Goal: Information Seeking & Learning: Learn about a topic

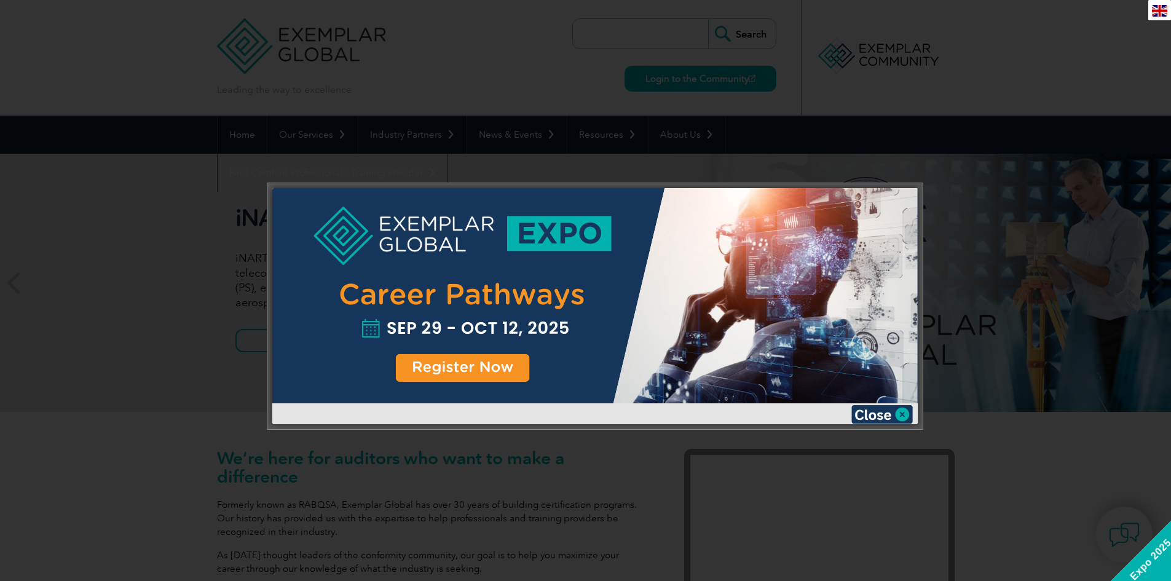
click at [473, 372] on div at bounding box center [594, 295] width 645 height 215
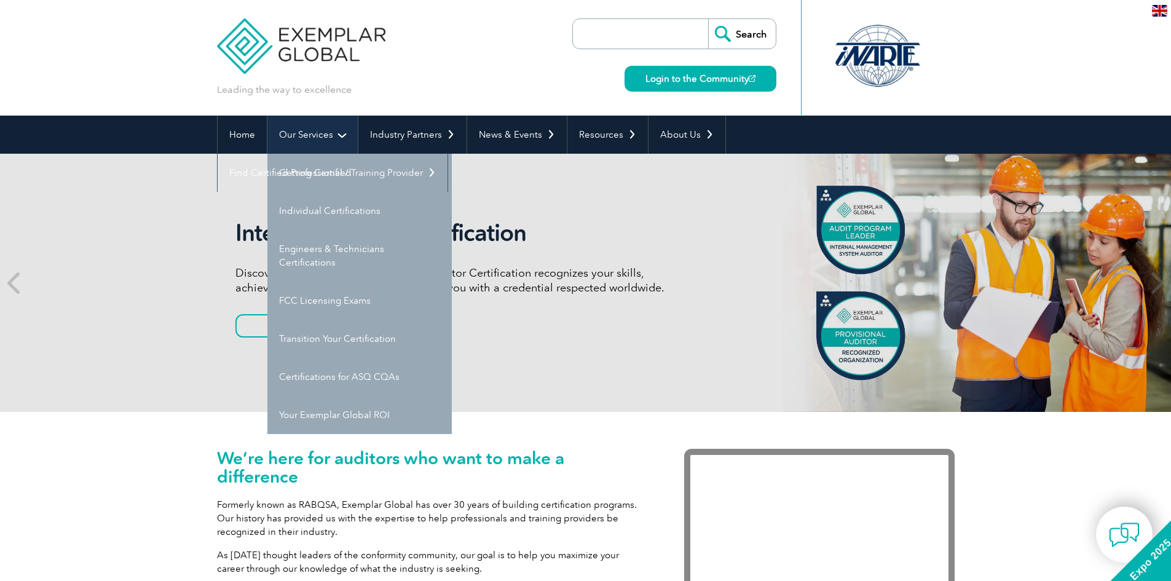
click at [324, 137] on link "Our Services" at bounding box center [312, 135] width 90 height 38
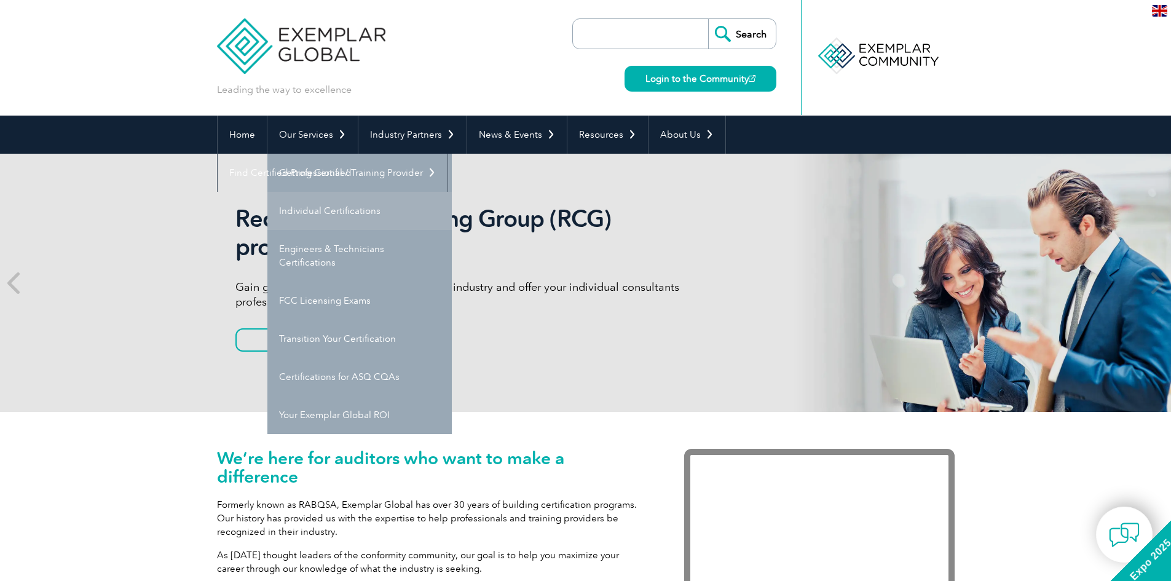
click at [319, 211] on link "Individual Certifications" at bounding box center [359, 211] width 184 height 38
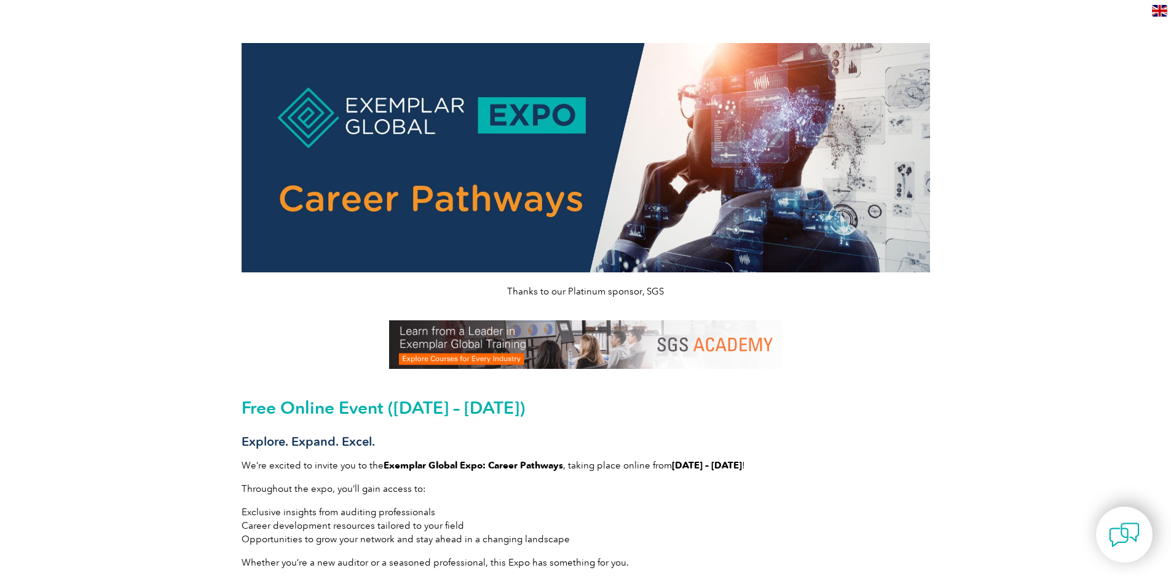
scroll to position [152, 0]
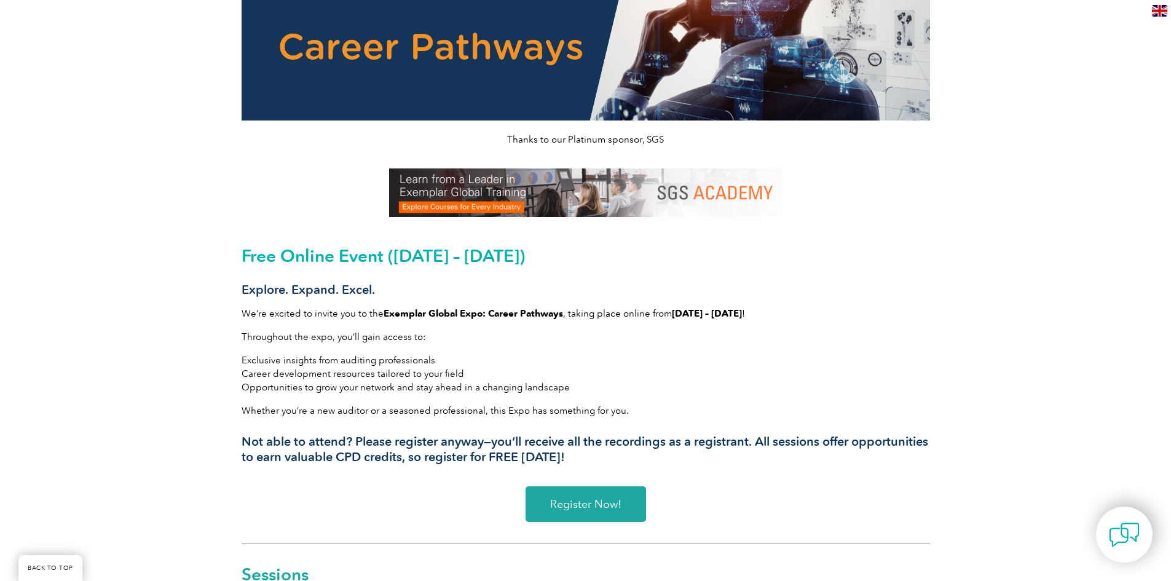
click at [595, 507] on span "Register Now!" at bounding box center [585, 504] width 71 height 11
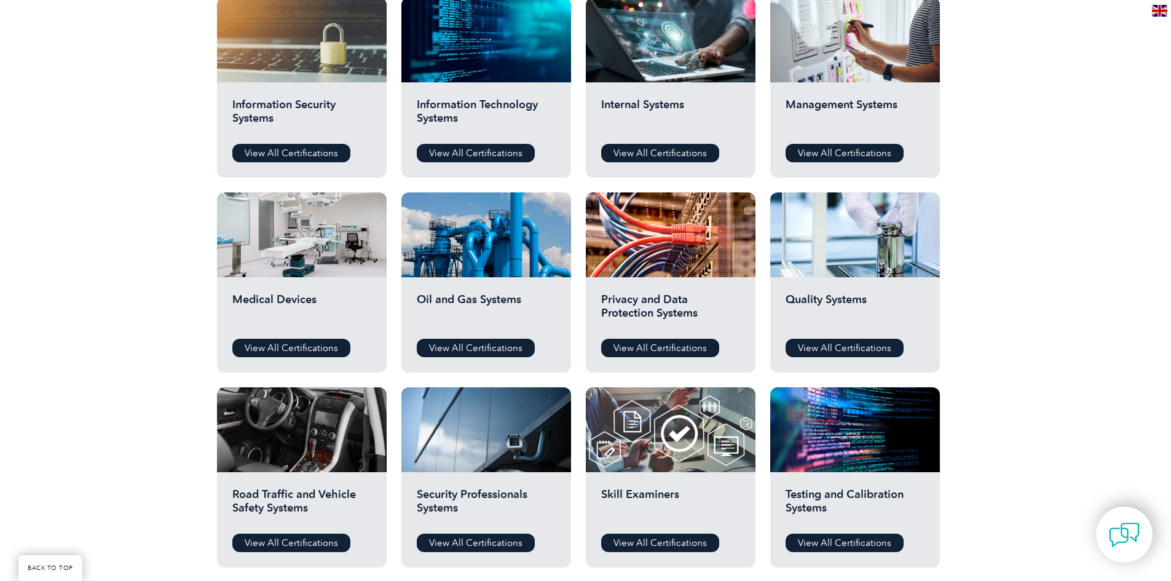
scroll to position [661, 0]
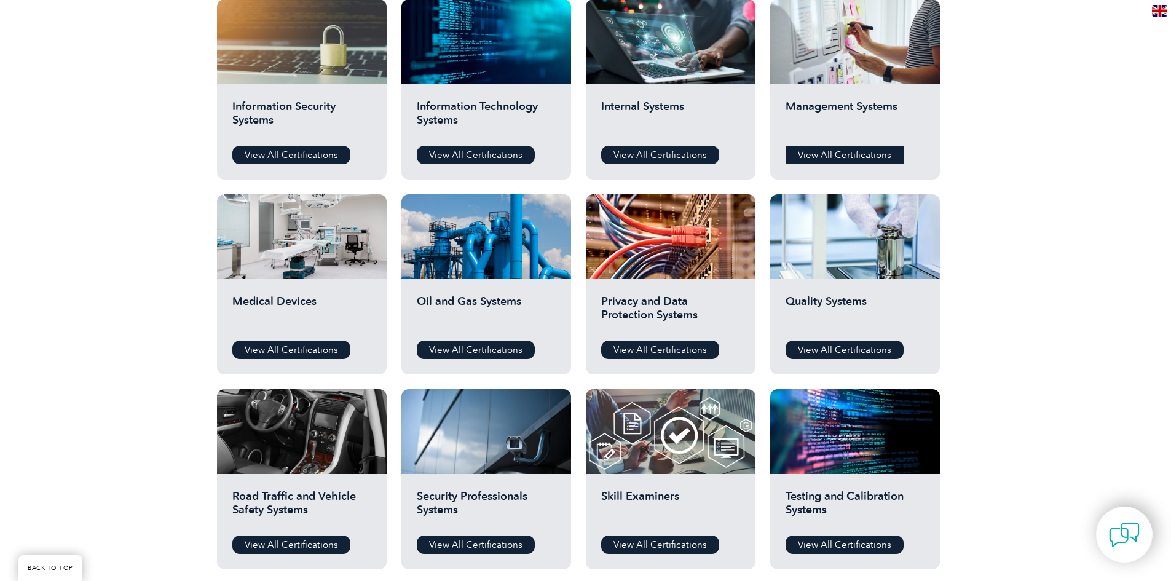
click at [823, 149] on link "View All Certifications" at bounding box center [845, 155] width 118 height 18
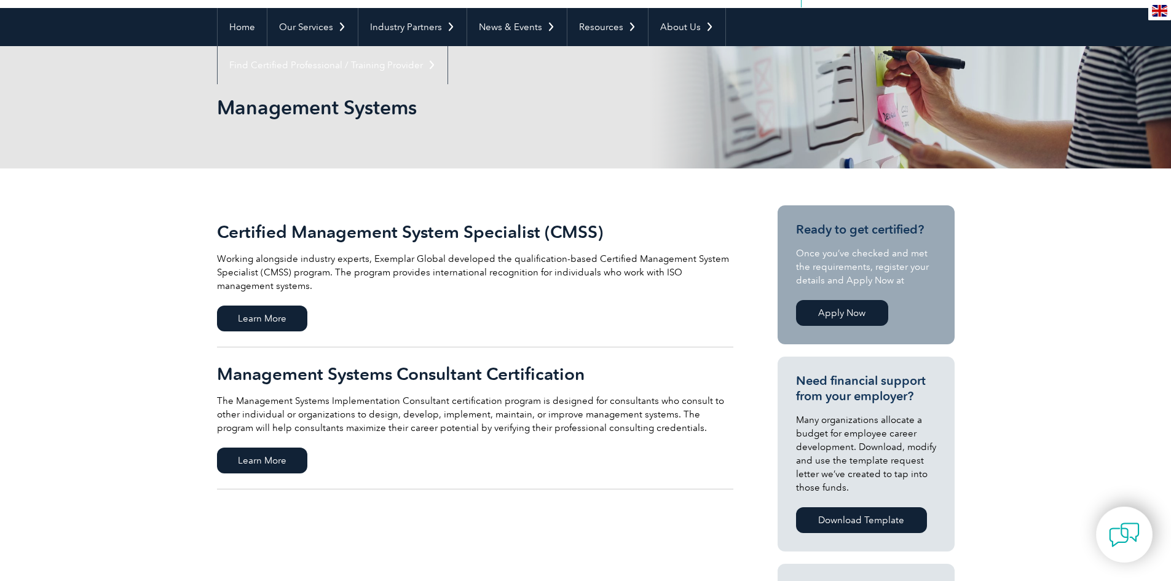
scroll to position [36, 0]
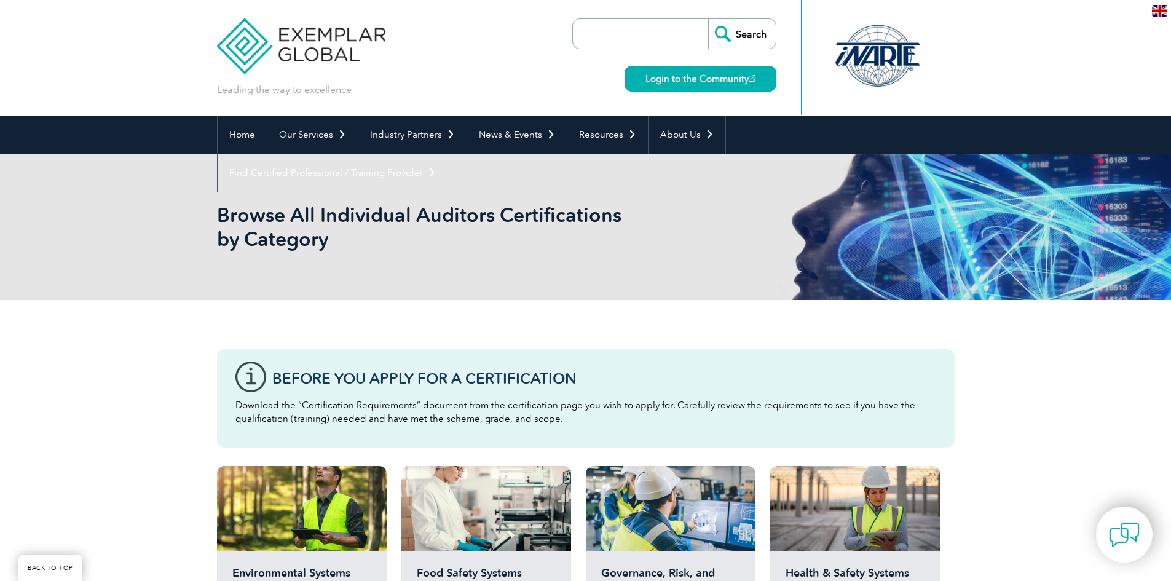
scroll to position [661, 0]
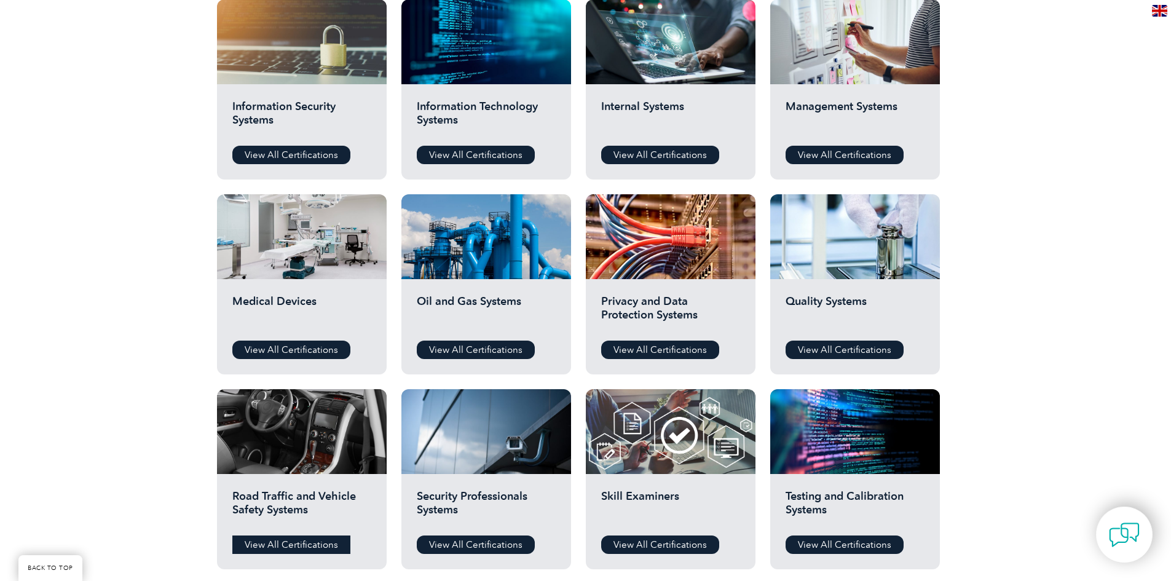
click at [288, 545] on link "View All Certifications" at bounding box center [291, 544] width 118 height 18
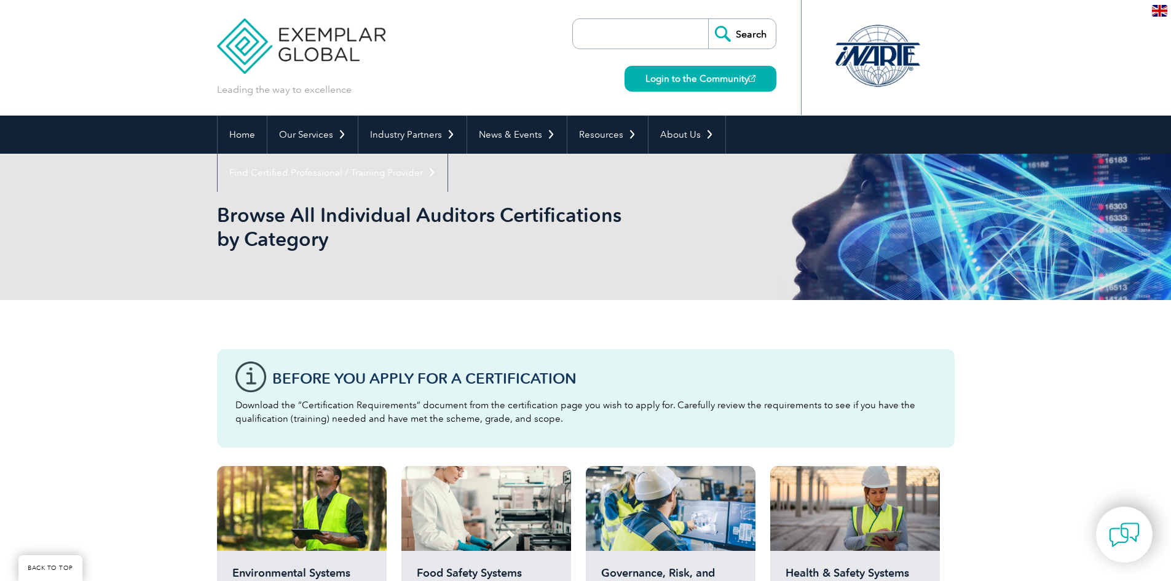
scroll to position [661, 0]
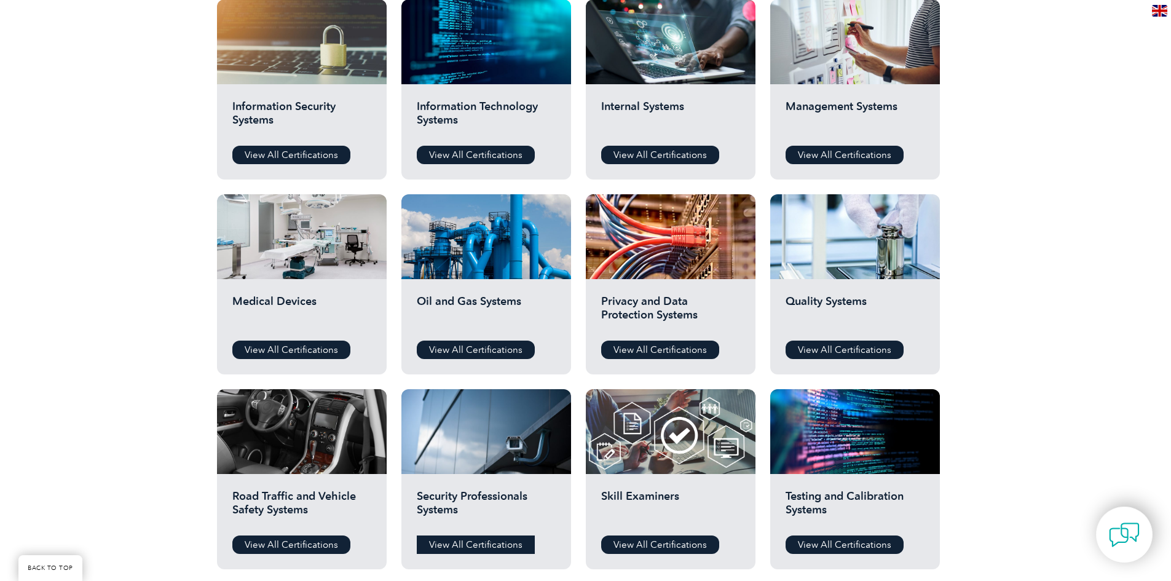
click at [468, 542] on link "View All Certifications" at bounding box center [476, 544] width 118 height 18
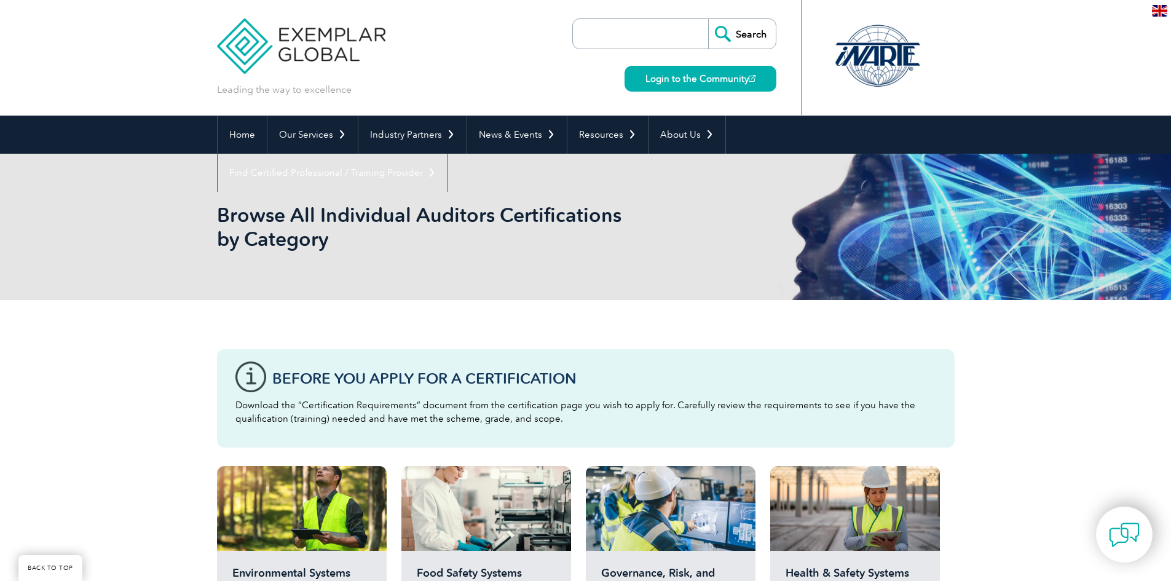
scroll to position [661, 0]
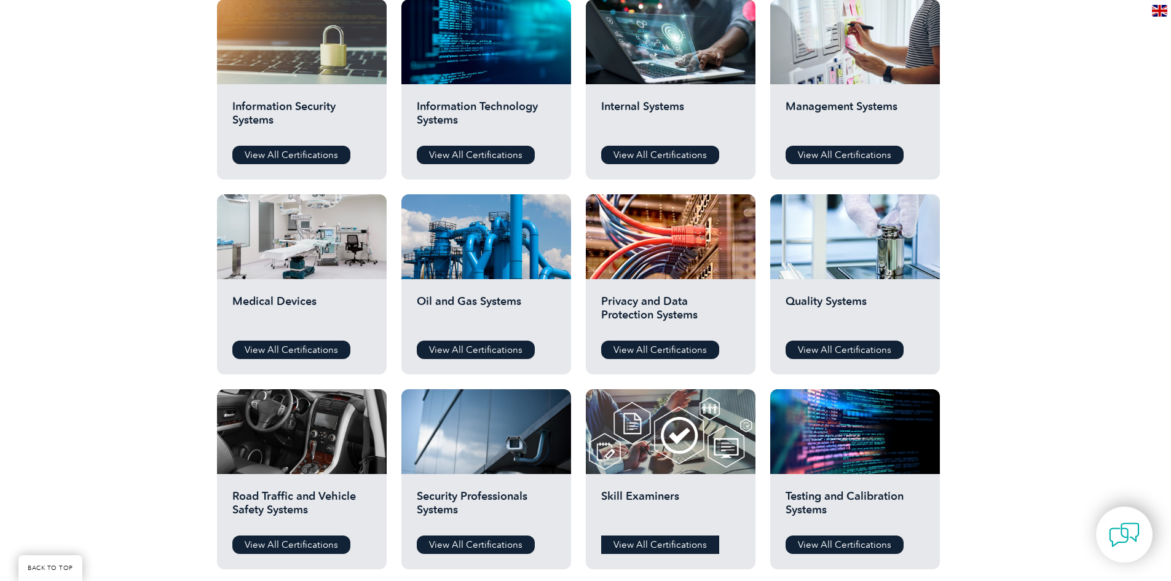
click at [650, 545] on link "View All Certifications" at bounding box center [660, 544] width 118 height 18
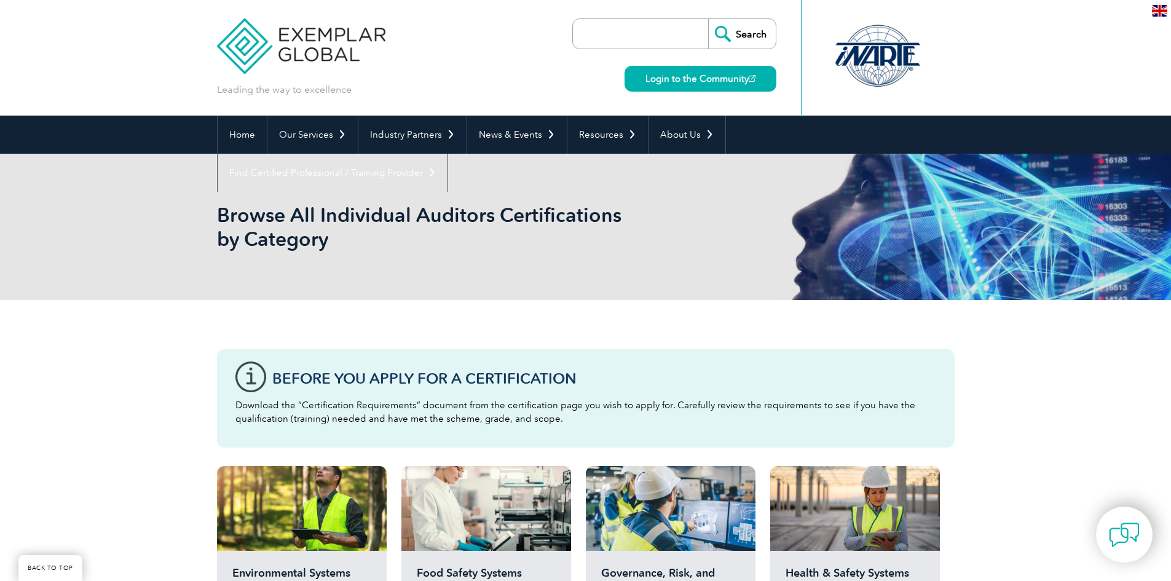
scroll to position [661, 0]
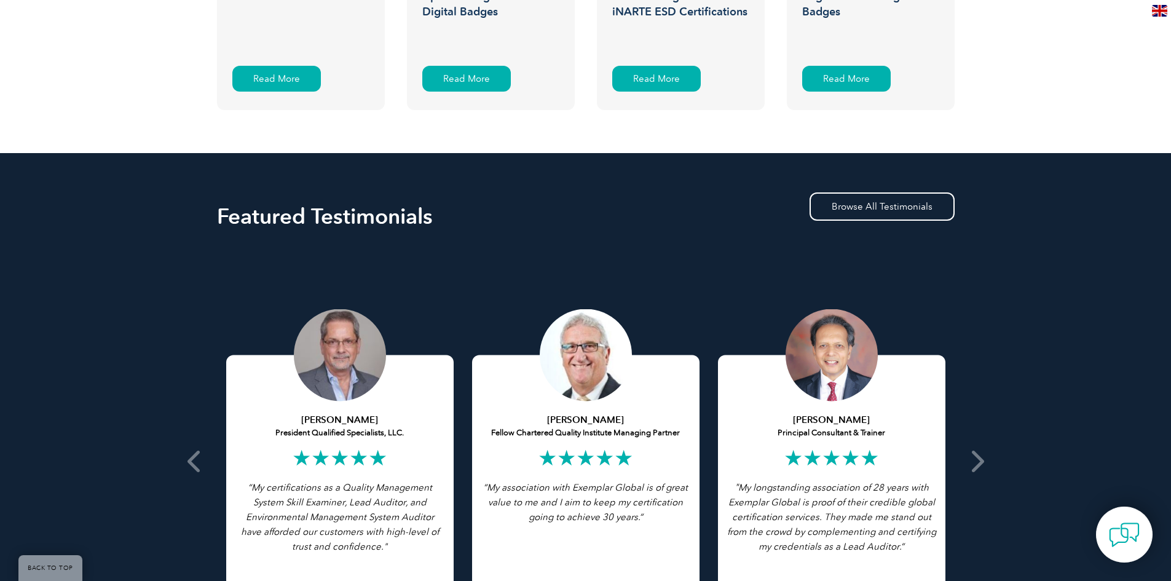
scroll to position [2368, 0]
